Goal: Information Seeking & Learning: Learn about a topic

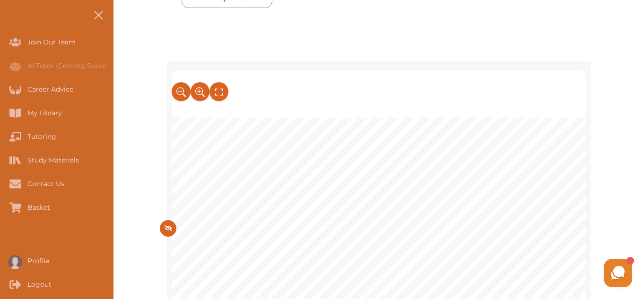
scroll to position [1780, 0]
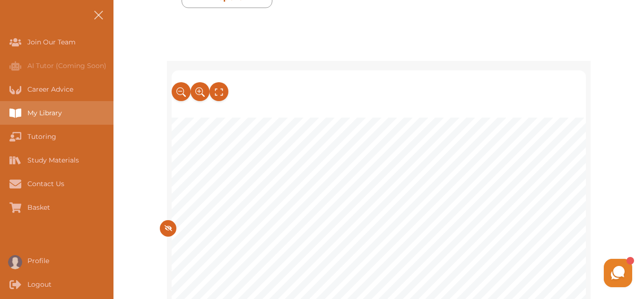
click at [55, 124] on div "My Library" at bounding box center [56, 113] width 113 height 24
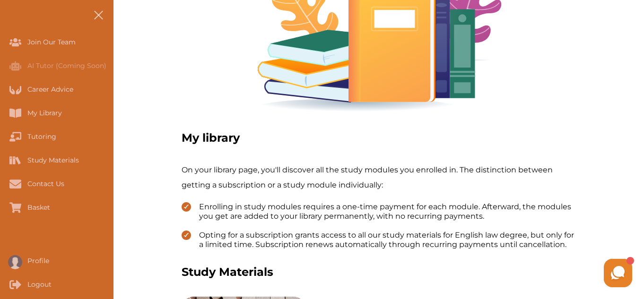
click at [501, 25] on img at bounding box center [378, 35] width 247 height 163
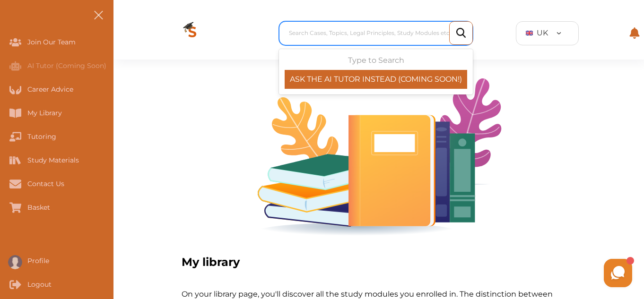
click at [353, 37] on div at bounding box center [378, 32] width 179 height 13
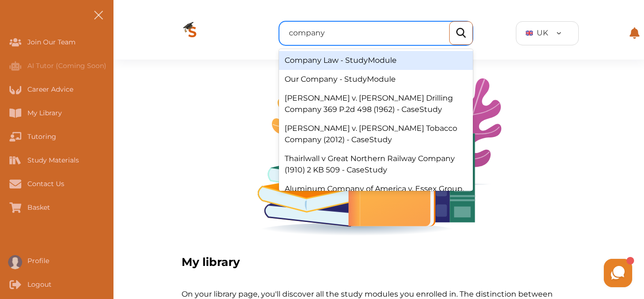
type input "company"
click at [359, 63] on div "Company Law - StudyModule" at bounding box center [376, 60] width 194 height 19
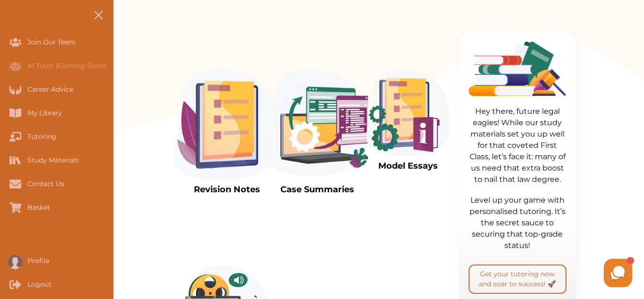
scroll to position [227, 0]
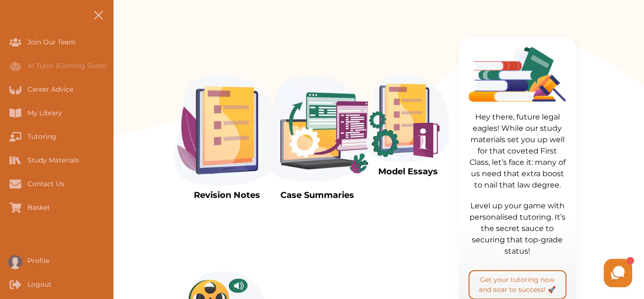
click at [409, 129] on img at bounding box center [407, 119] width 83 height 87
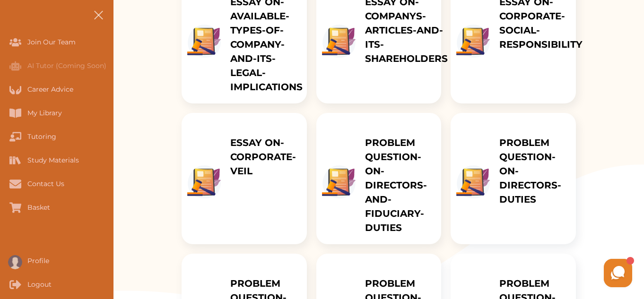
scroll to position [208, 0]
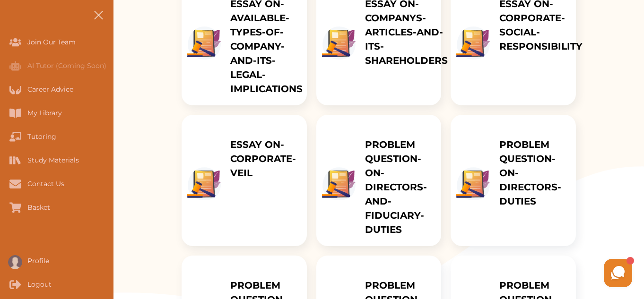
click at [242, 150] on p "ESSAY ON-CORPORATE-VEIL" at bounding box center [263, 159] width 67 height 43
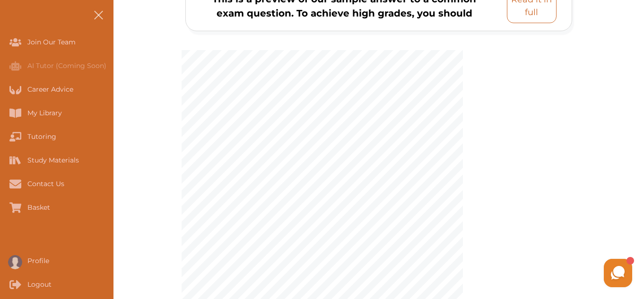
click at [517, 18] on p "Read it in full" at bounding box center [531, 6] width 41 height 26
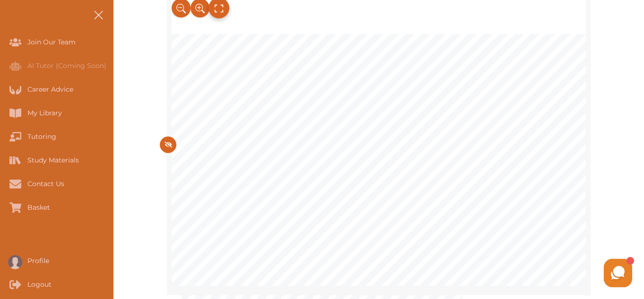
click at [224, 8] on button at bounding box center [218, 8] width 21 height 21
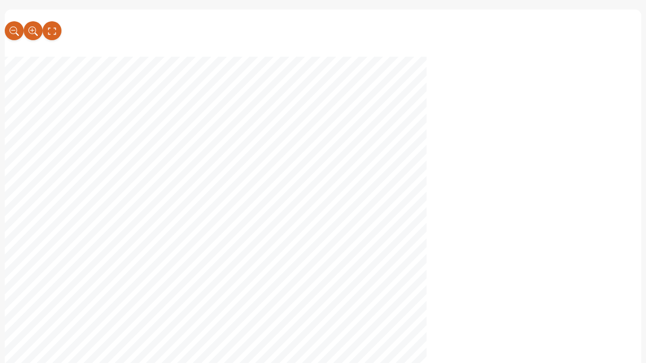
scroll to position [19, 0]
drag, startPoint x: 279, startPoint y: 50, endPoint x: 218, endPoint y: 116, distance: 89.7
click at [218, 116] on span "“The judgement by the" at bounding box center [198, 118] width 101 height 11
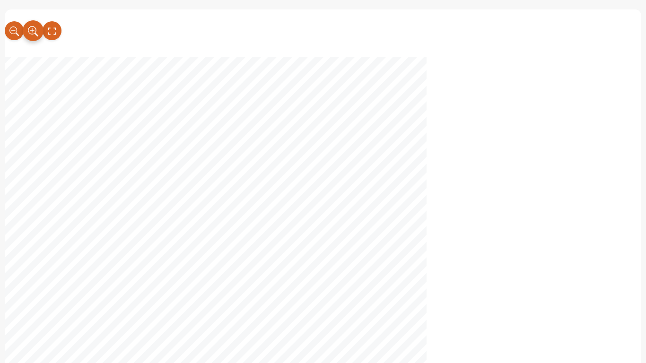
click at [35, 34] on icon at bounding box center [32, 30] width 9 height 9
click at [23, 20] on button at bounding box center [33, 30] width 21 height 21
